Goal: Leave review/rating: Leave review/rating

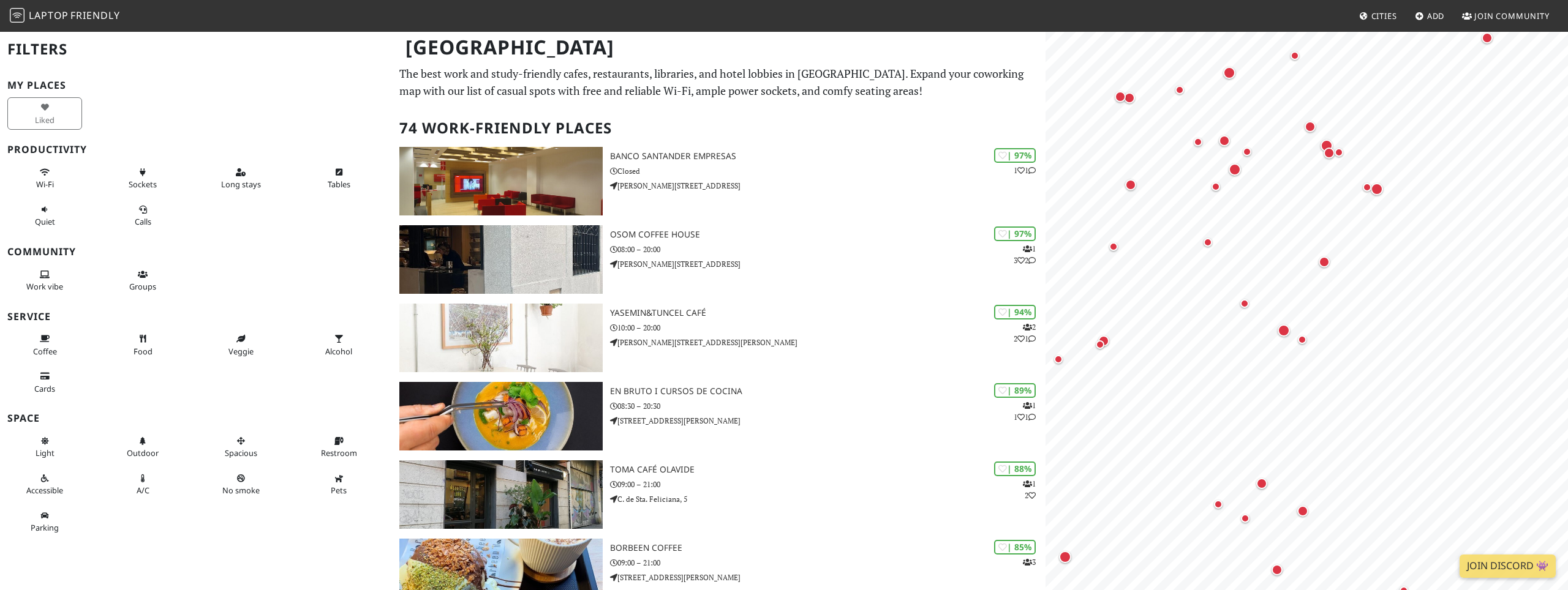
click at [181, 123] on div "Liked" at bounding box center [196, 113] width 392 height 37
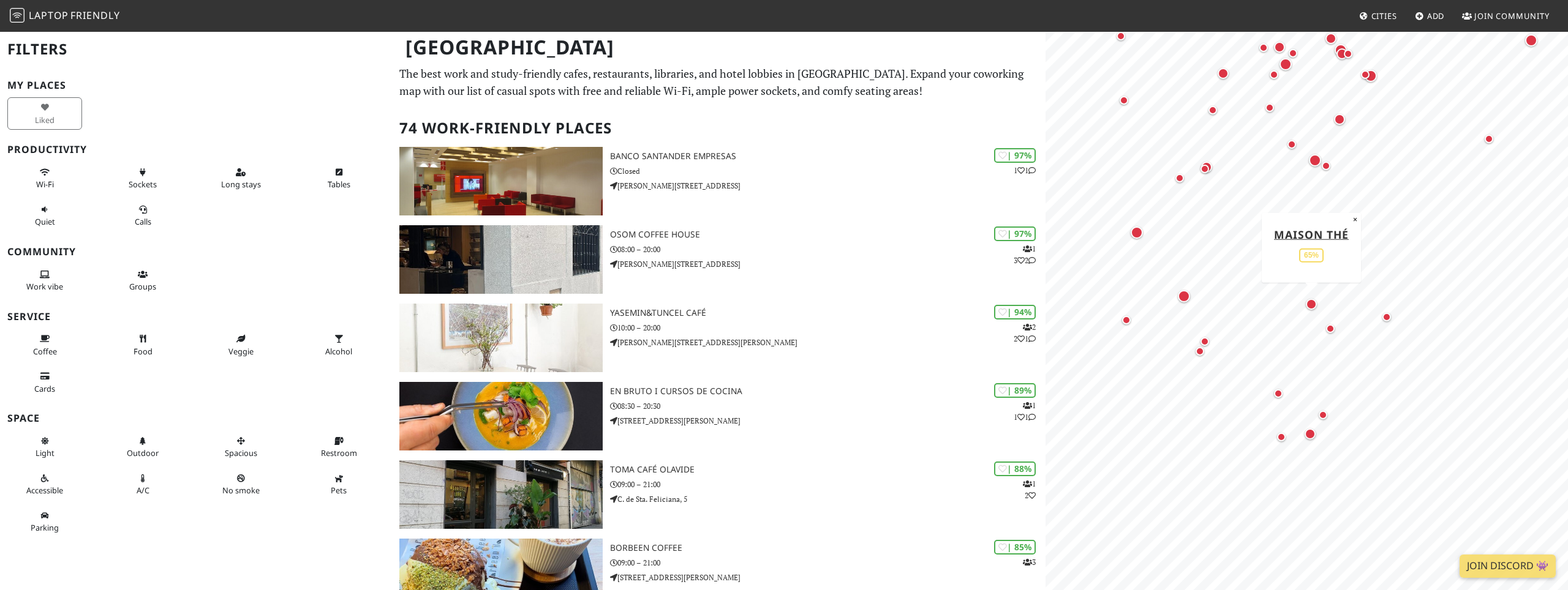
click at [1309, 304] on div "Map marker" at bounding box center [1311, 305] width 11 height 11
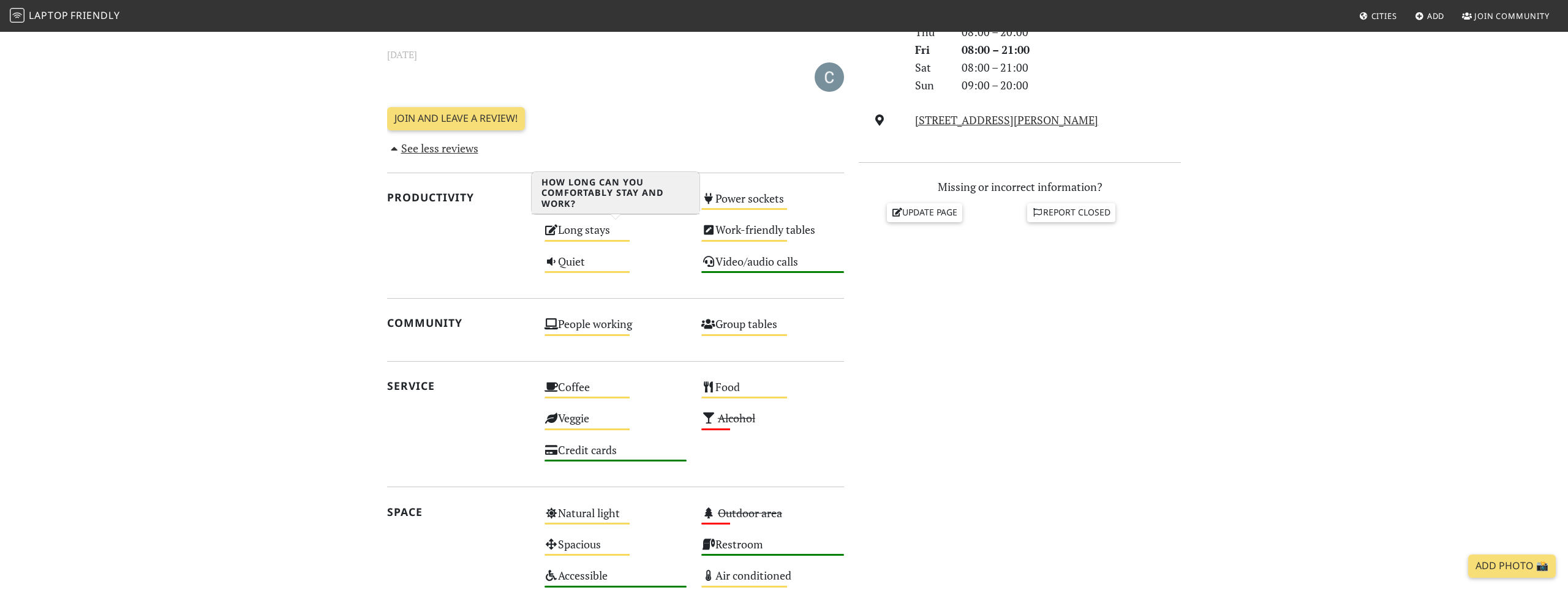
click at [576, 234] on div "Long stays Medium" at bounding box center [616, 235] width 158 height 32
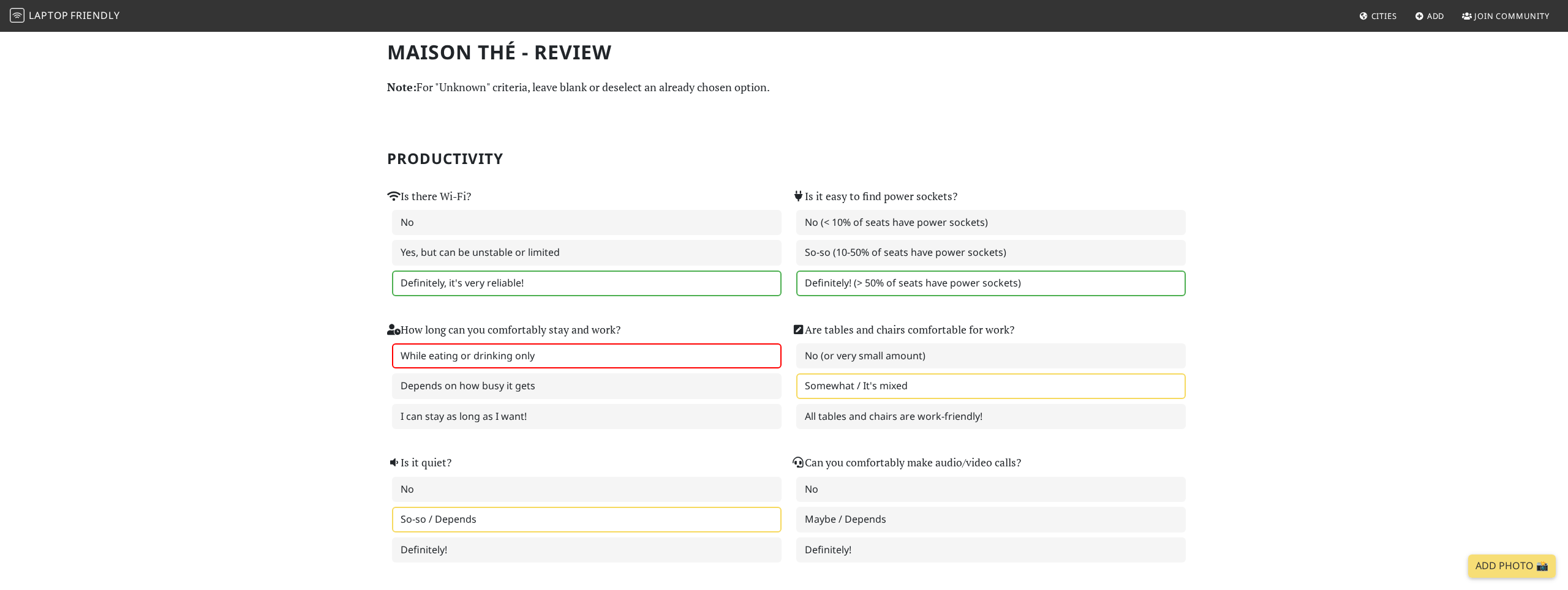
click at [640, 163] on h2 "Productivity" at bounding box center [784, 159] width 794 height 18
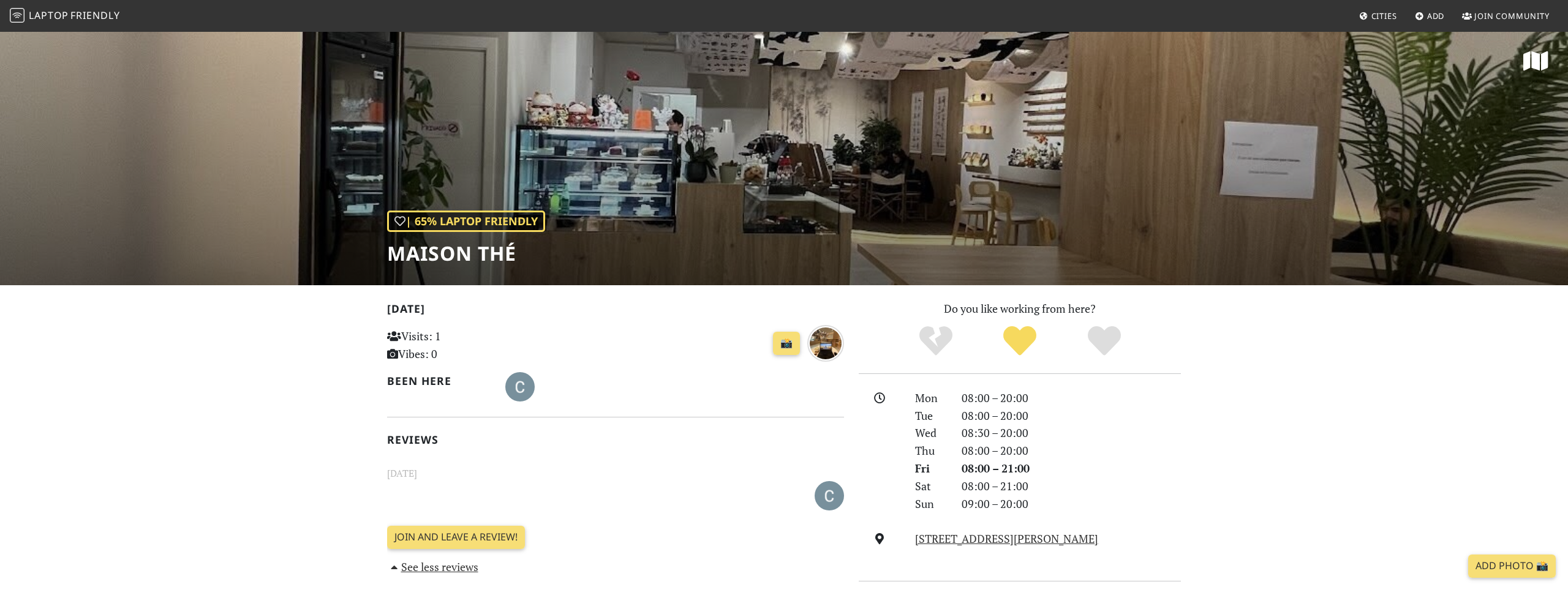
scroll to position [419, 0]
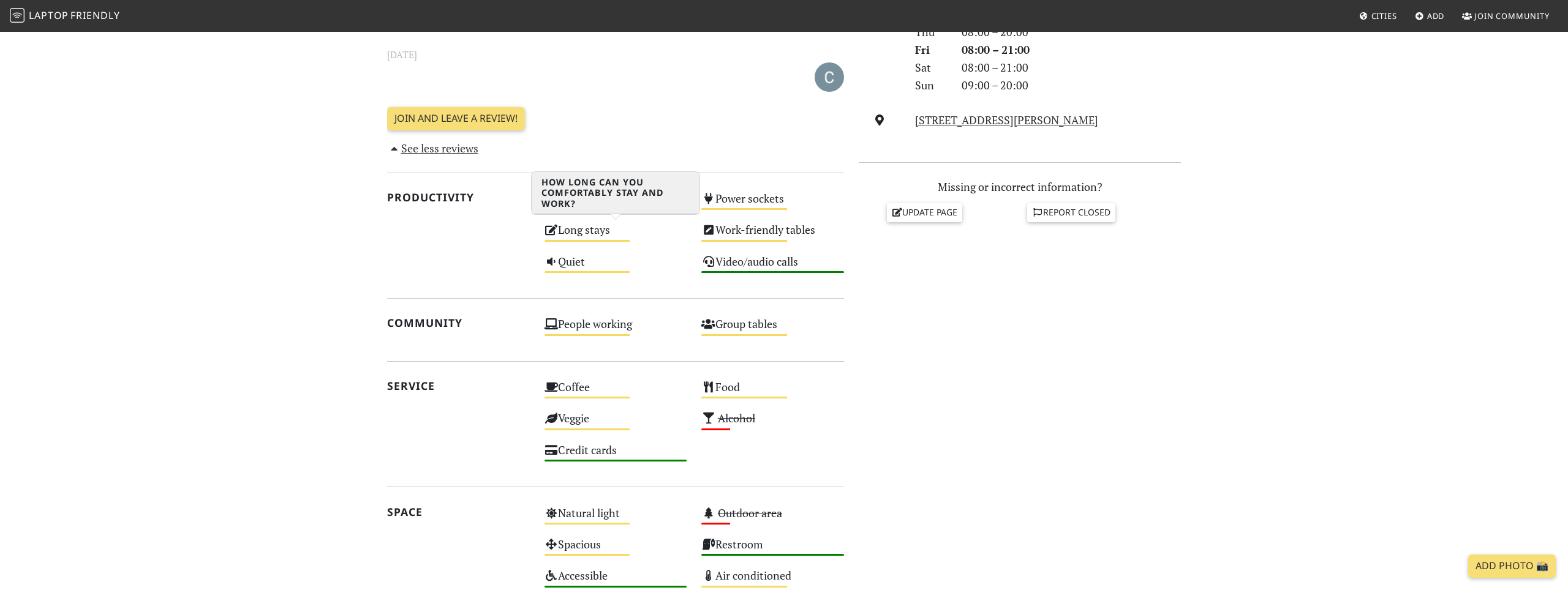
click at [637, 239] on div "Long stays Medium" at bounding box center [616, 235] width 158 height 32
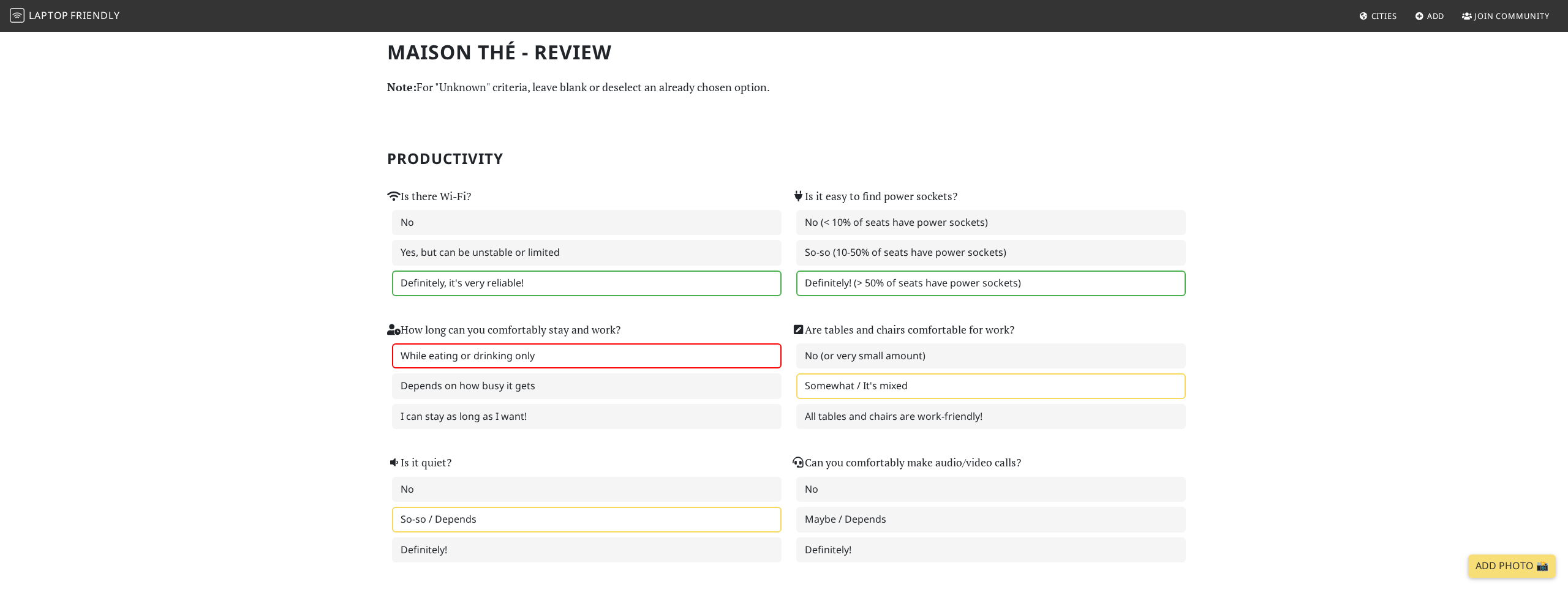
click at [533, 243] on label "Yes, but can be unstable or limited" at bounding box center [587, 253] width 390 height 26
click at [540, 276] on label "Definitely, it's very reliable!" at bounding box center [587, 284] width 390 height 26
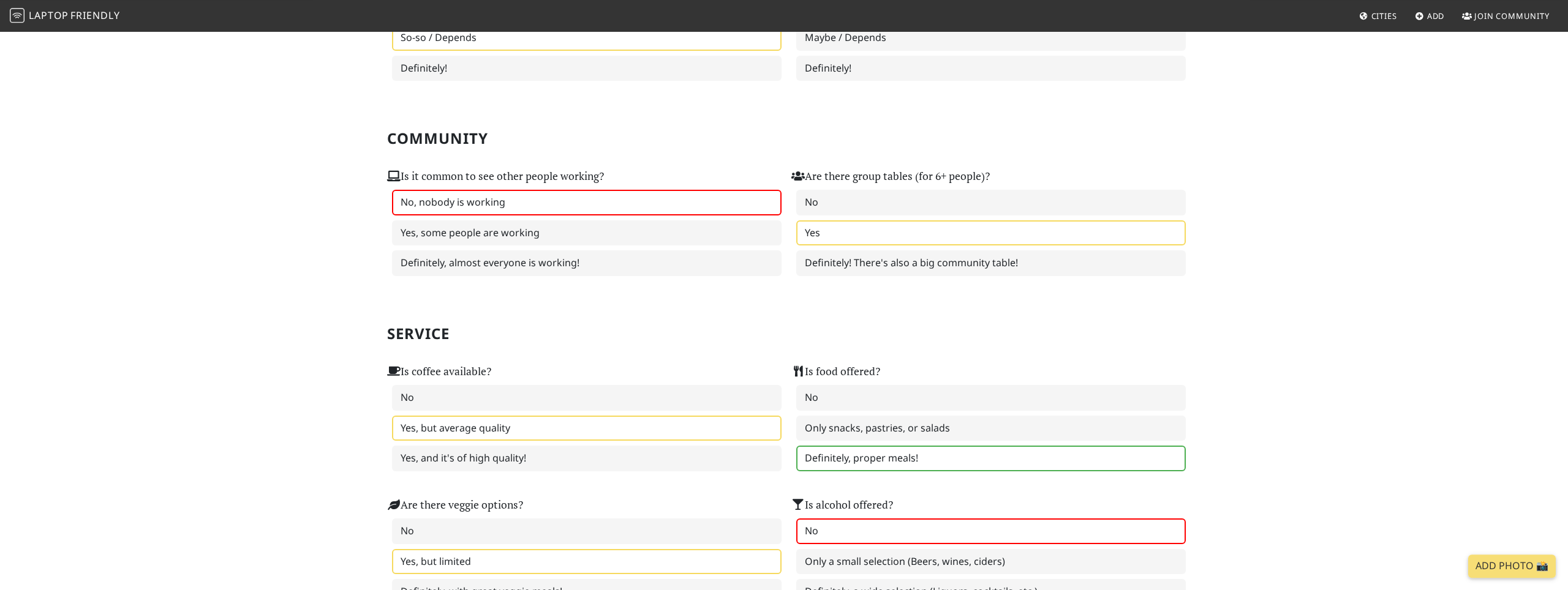
scroll to position [351, 0]
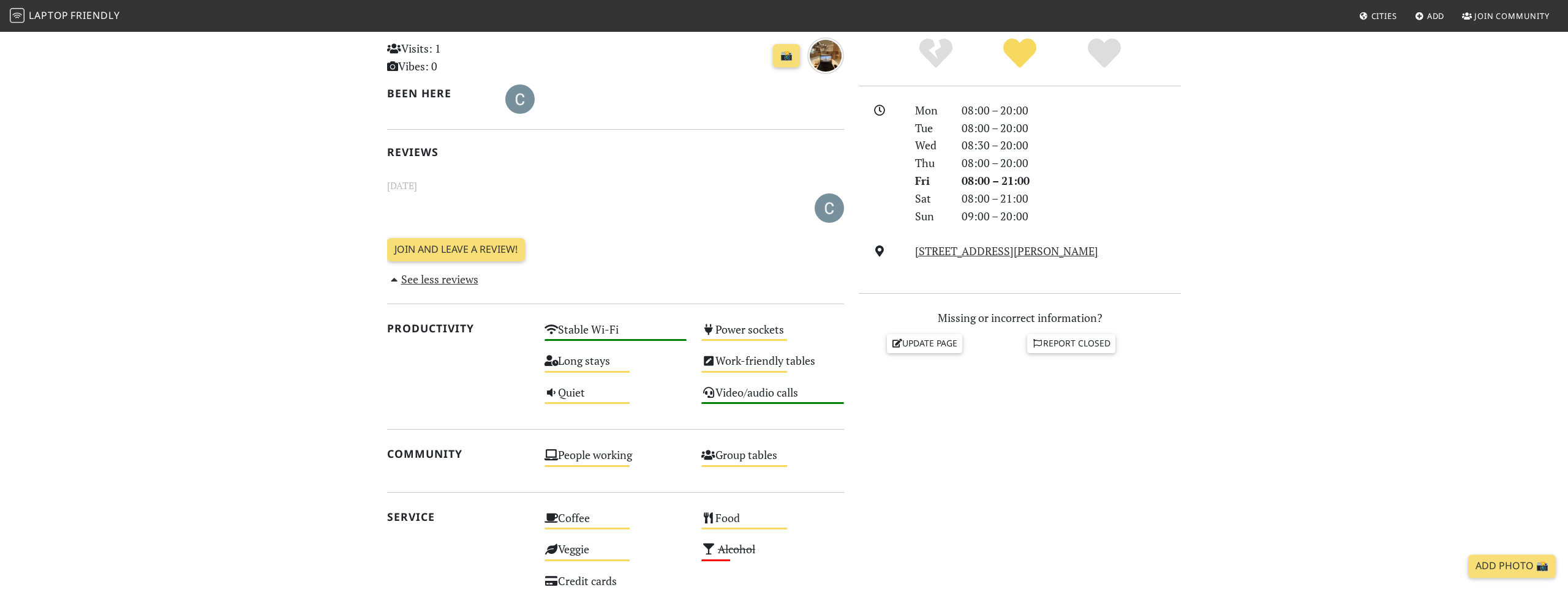
scroll to position [215, 0]
